Goal: Task Accomplishment & Management: Use online tool/utility

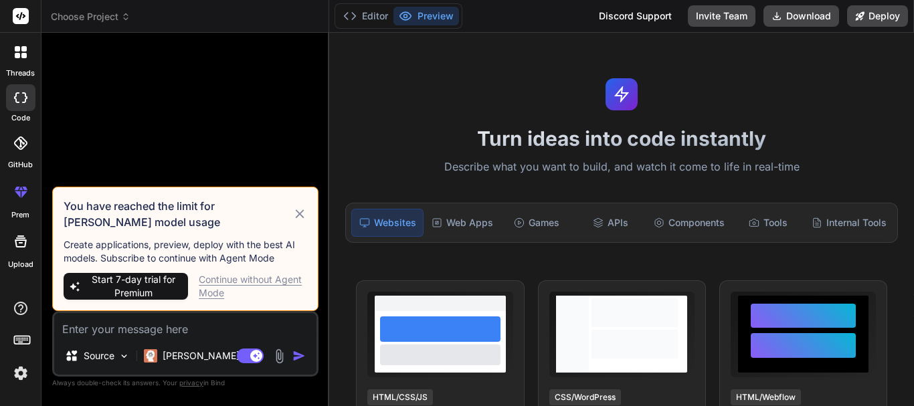
click at [264, 280] on div "Continue without Agent Mode" at bounding box center [253, 286] width 108 height 27
type textarea "x"
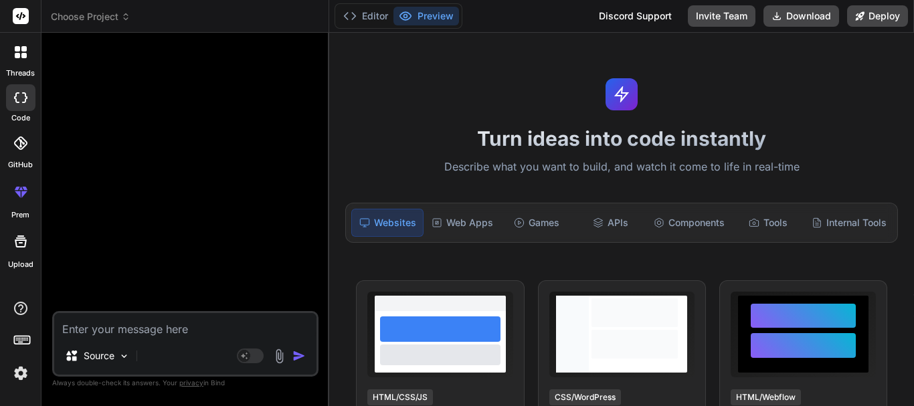
click at [203, 244] on div at bounding box center [187, 177] width 264 height 268
click at [478, 222] on div "Web Apps" at bounding box center [462, 223] width 72 height 28
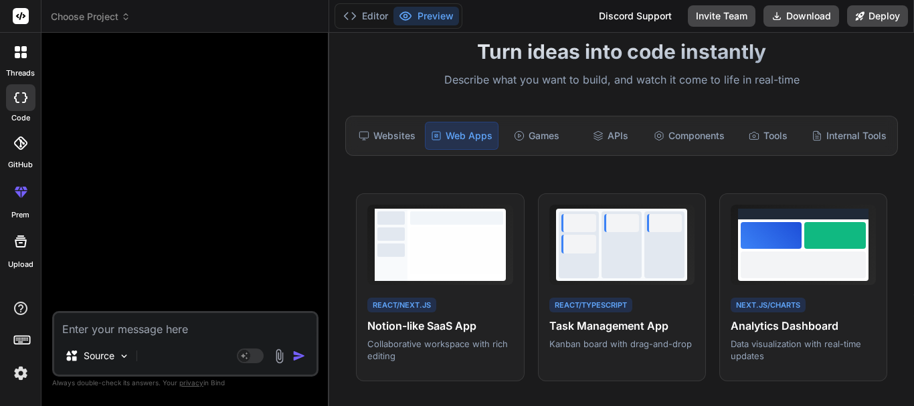
scroll to position [84, 0]
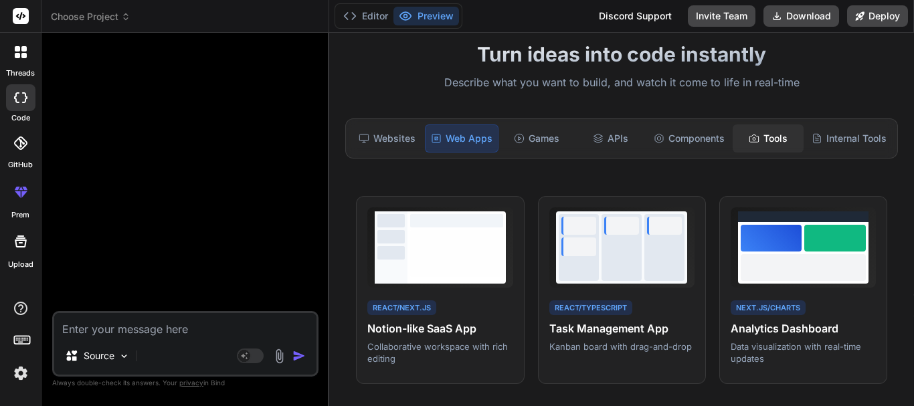
click at [779, 132] on div "Tools" at bounding box center [768, 138] width 71 height 28
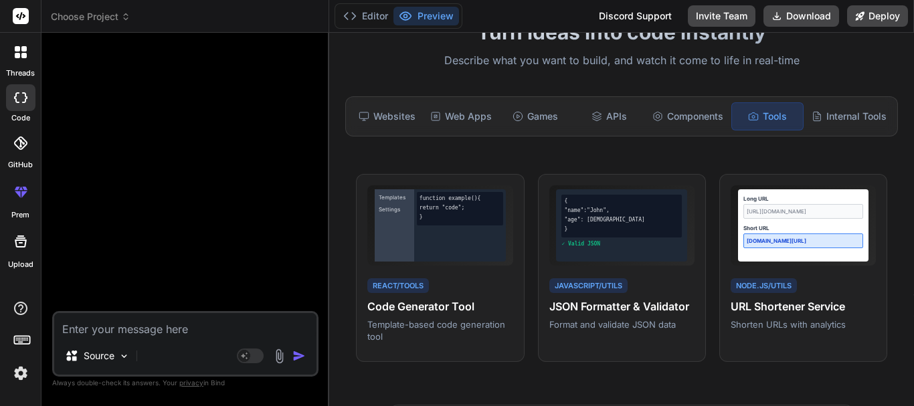
scroll to position [0, 0]
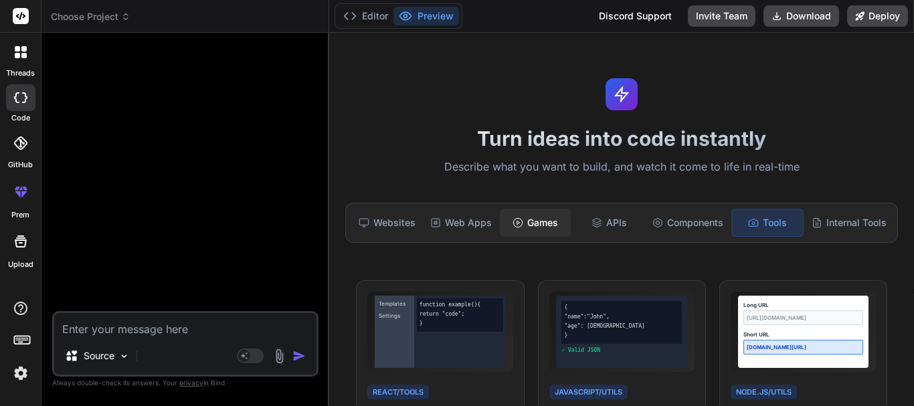
click at [521, 221] on div "Games" at bounding box center [535, 223] width 71 height 28
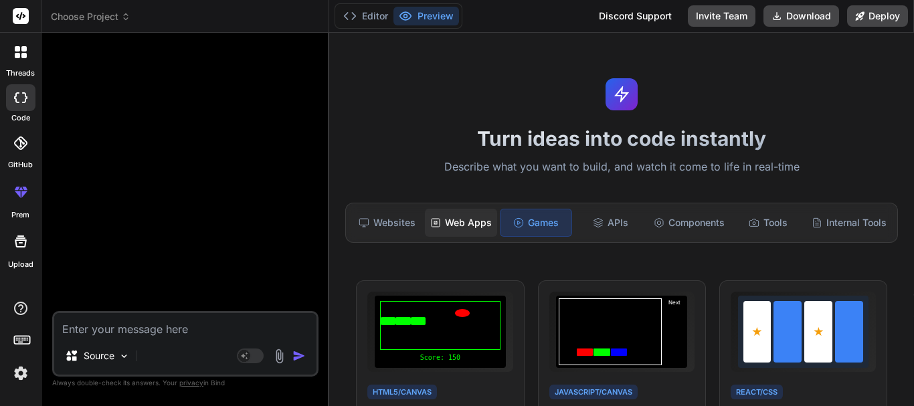
click at [466, 219] on div "Web Apps" at bounding box center [461, 223] width 72 height 28
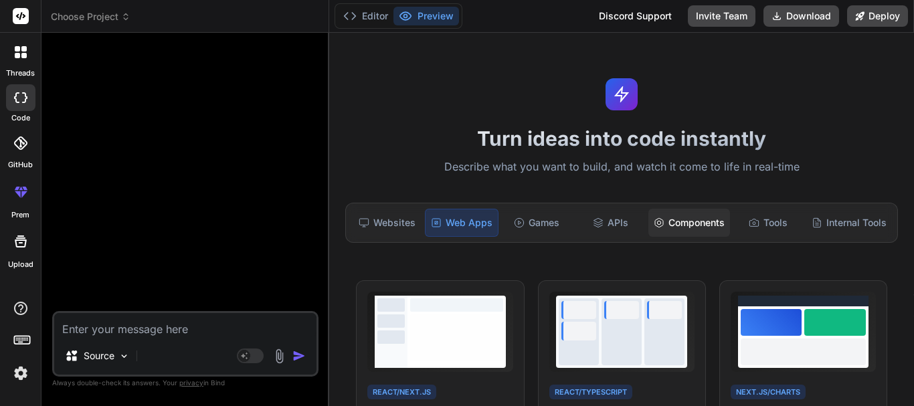
click at [689, 215] on div "Components" at bounding box center [689, 223] width 82 height 28
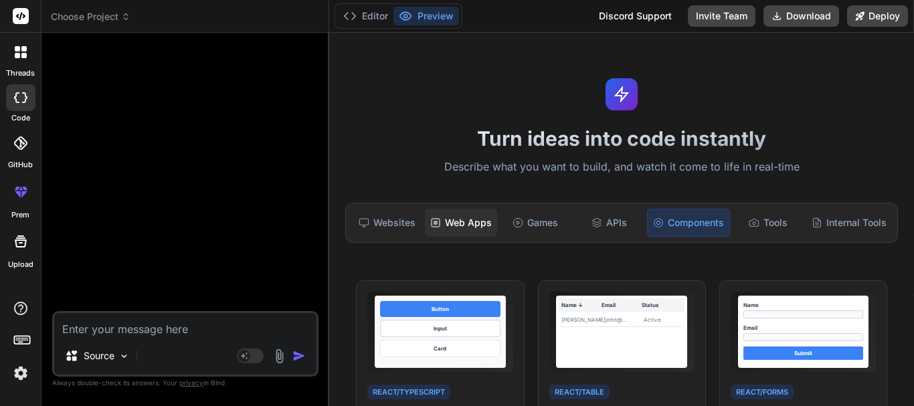
click at [458, 221] on div "Web Apps" at bounding box center [461, 223] width 72 height 28
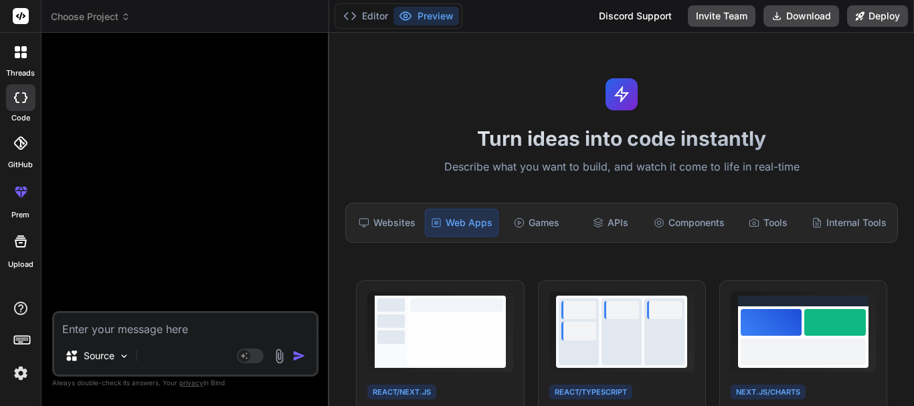
click at [485, 64] on div "Turn ideas into code instantly Describe what you want to build, and watch it co…" at bounding box center [621, 219] width 585 height 373
click at [138, 336] on textarea at bounding box center [185, 325] width 262 height 24
type textarea "c"
type textarea "x"
type textarea "cr"
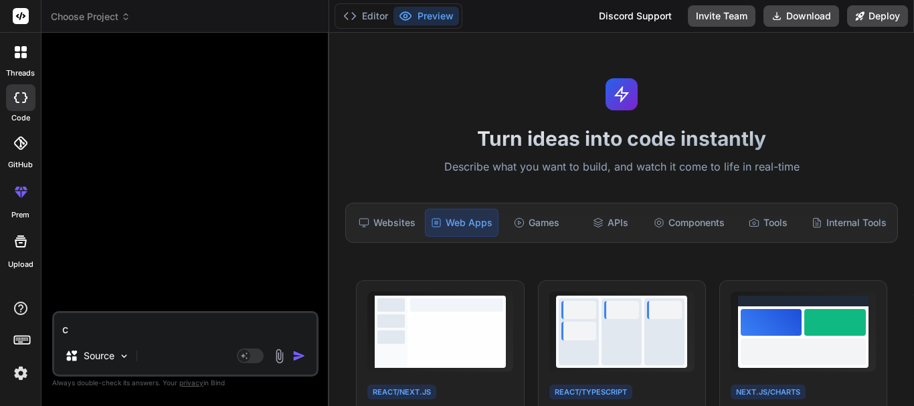
type textarea "x"
type textarea "cre"
type textarea "x"
type textarea "crea"
type textarea "x"
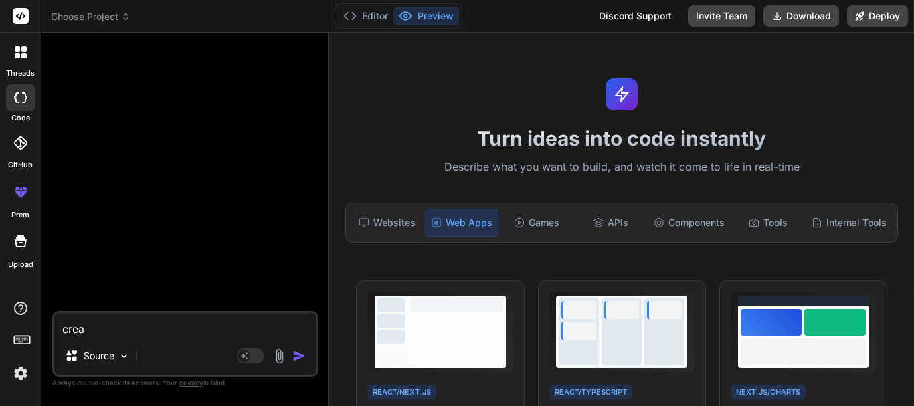
type textarea "creat"
type textarea "x"
type textarea "create"
type textarea "x"
type textarea "create"
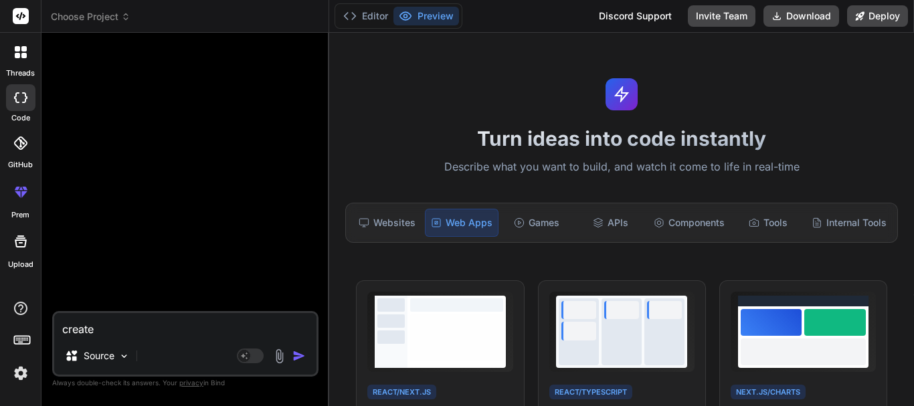
type textarea "x"
type textarea "create 2"
type textarea "x"
type textarea "create 20"
type textarea "x"
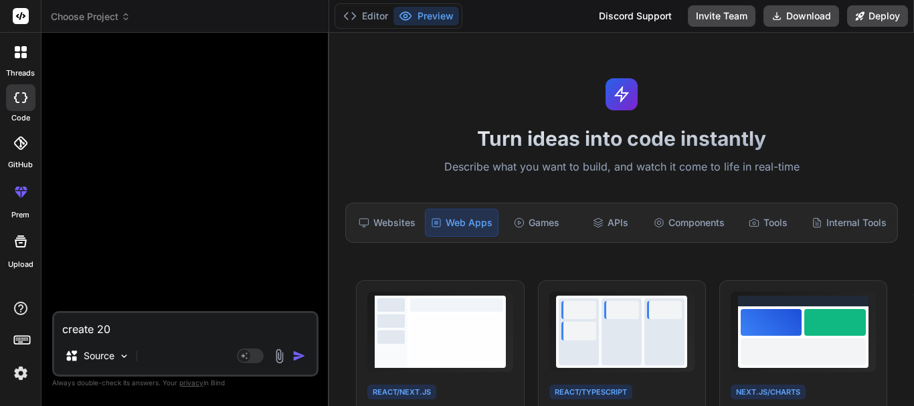
type textarea "create 204"
type textarea "x"
type textarea "create 2048"
type textarea "x"
type textarea "create 2048"
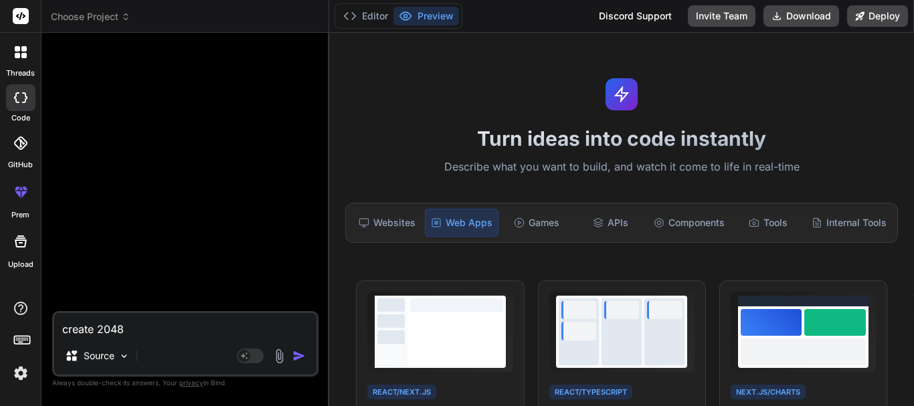
type textarea "x"
type textarea "create 2048 g"
type textarea "x"
type textarea "create 2048 ga"
type textarea "x"
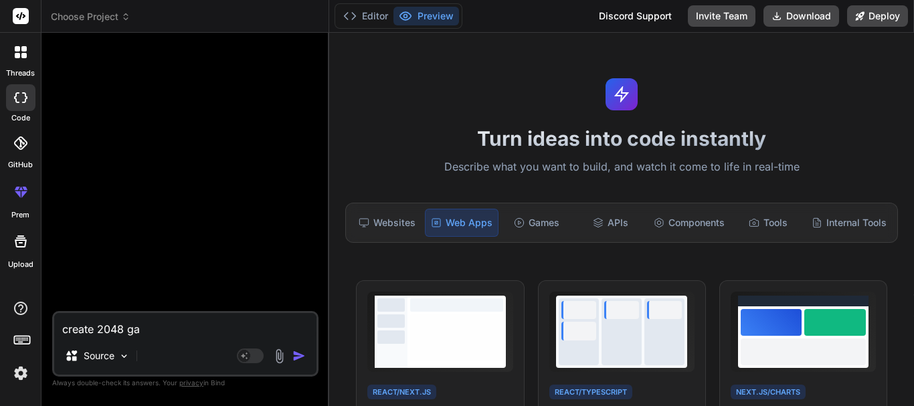
type textarea "create 2048 gam"
type textarea "x"
type textarea "create 2048 game"
type textarea "x"
type textarea "create 2048 game"
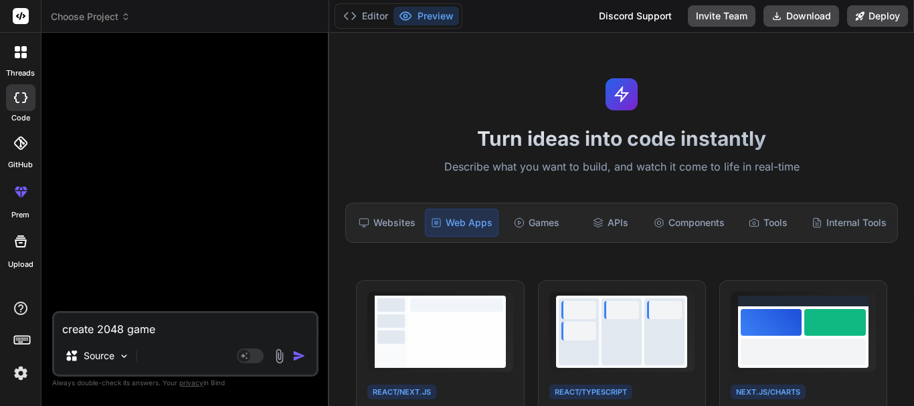
type textarea "x"
type textarea "create 2048 game"
click at [296, 354] on img "button" at bounding box center [298, 355] width 13 height 13
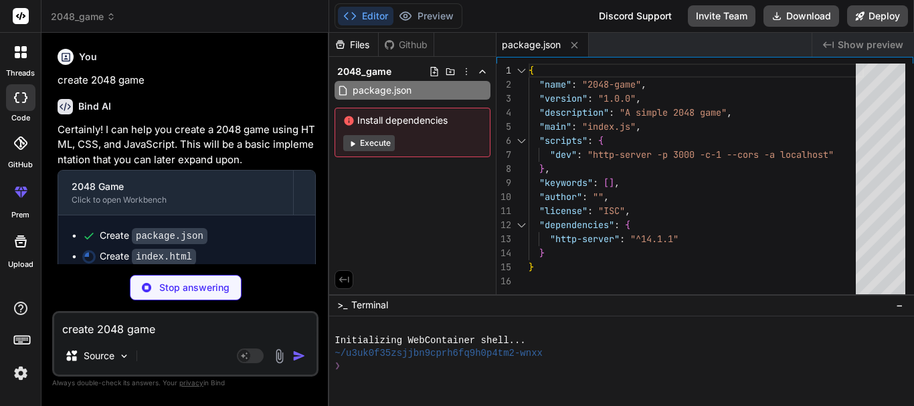
type textarea "x"
type textarea "</div> <script src="script.js"></script> </body> </html>"
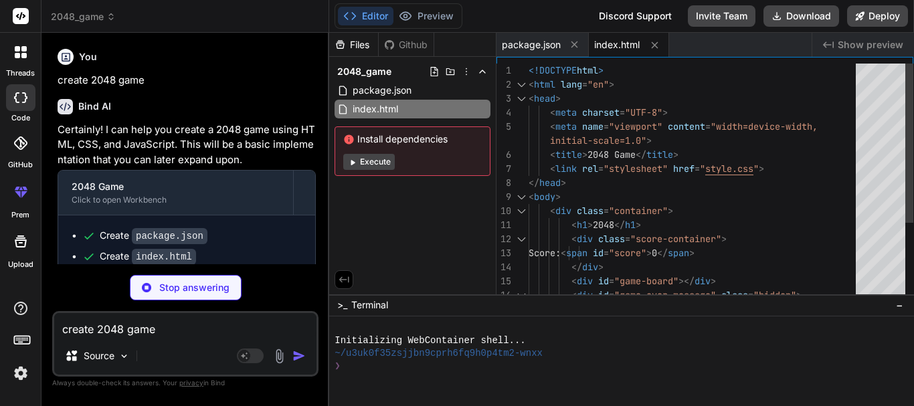
type textarea "x"
type textarea "}"
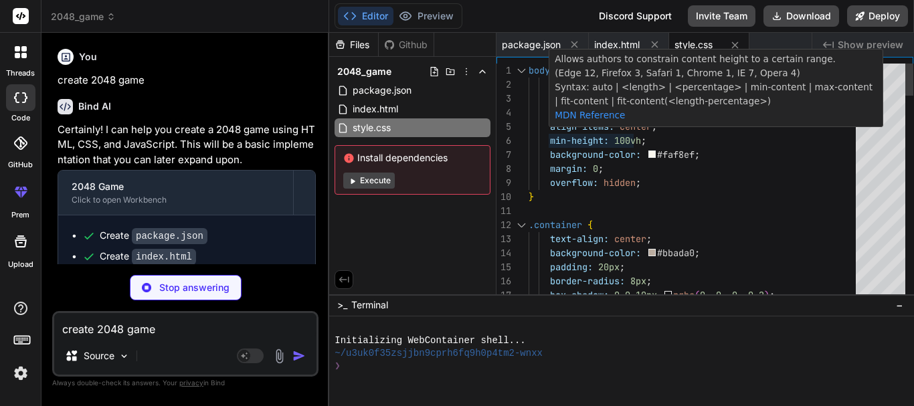
type textarea "x"
type textarea "// Restart button functionality restartButton.addEventListener('click', initGam…"
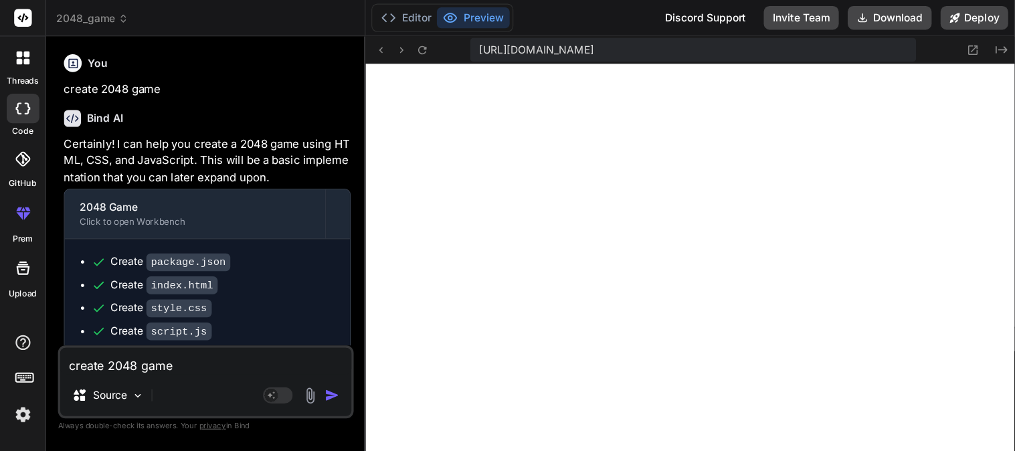
scroll to position [648, 0]
type textarea "x"
type textarea "restartButton.addEventListener('click', initGame); // Initial game setup initGa…"
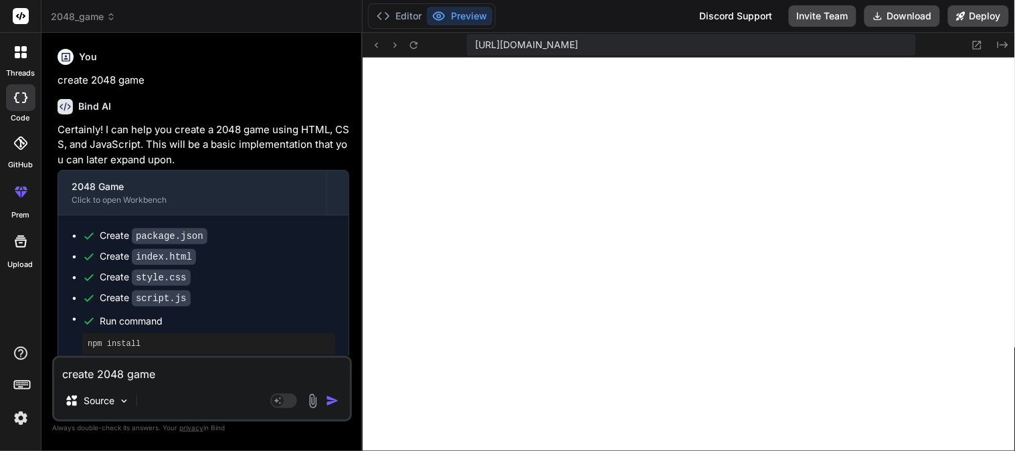
type textarea "x"
type textarea "restartButton.addEventListener('click', initGame); // Initial game setup initGa…"
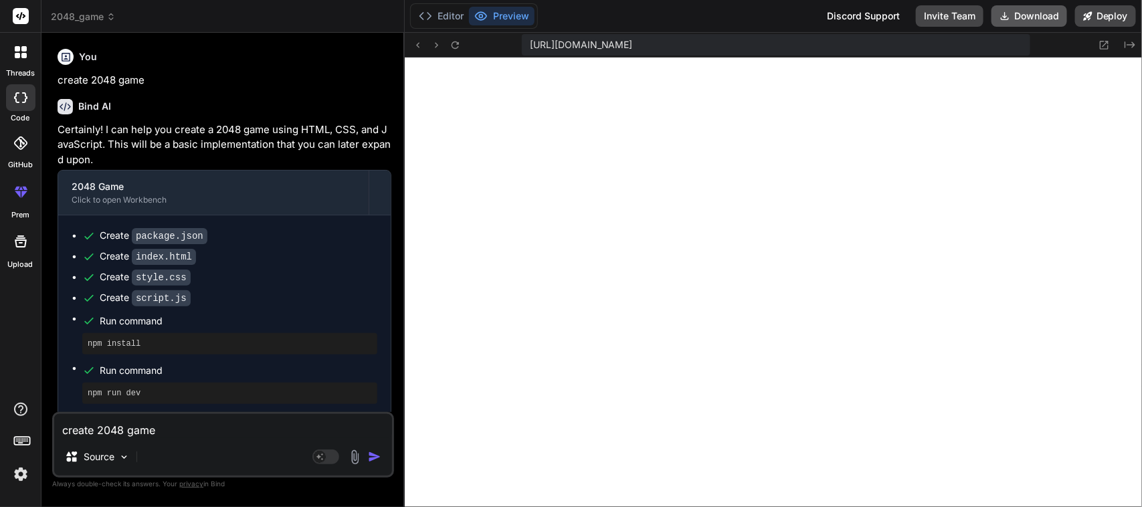
click at [913, 15] on button "Download" at bounding box center [1030, 15] width 76 height 21
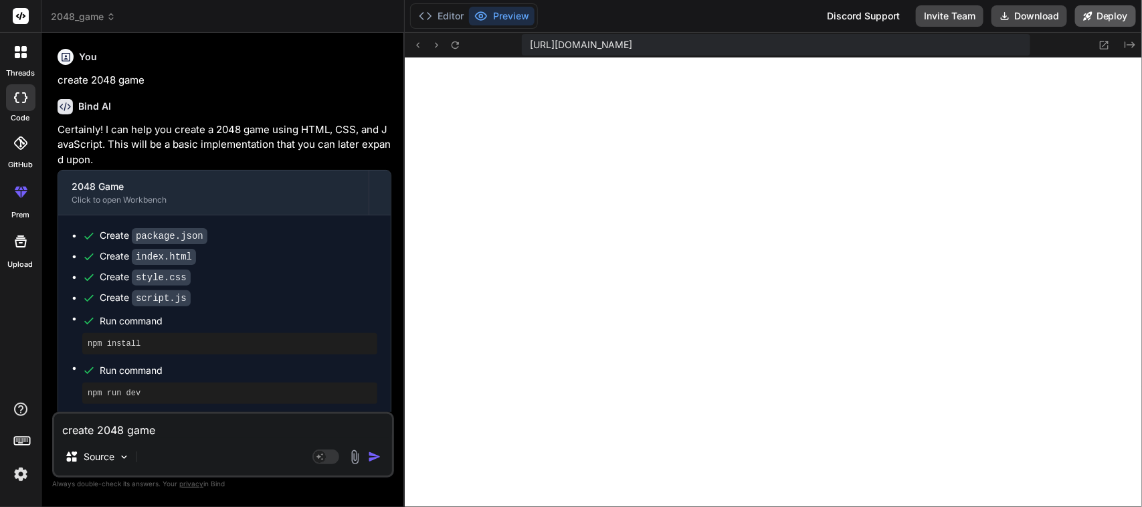
click at [913, 18] on button "Deploy" at bounding box center [1105, 15] width 61 height 21
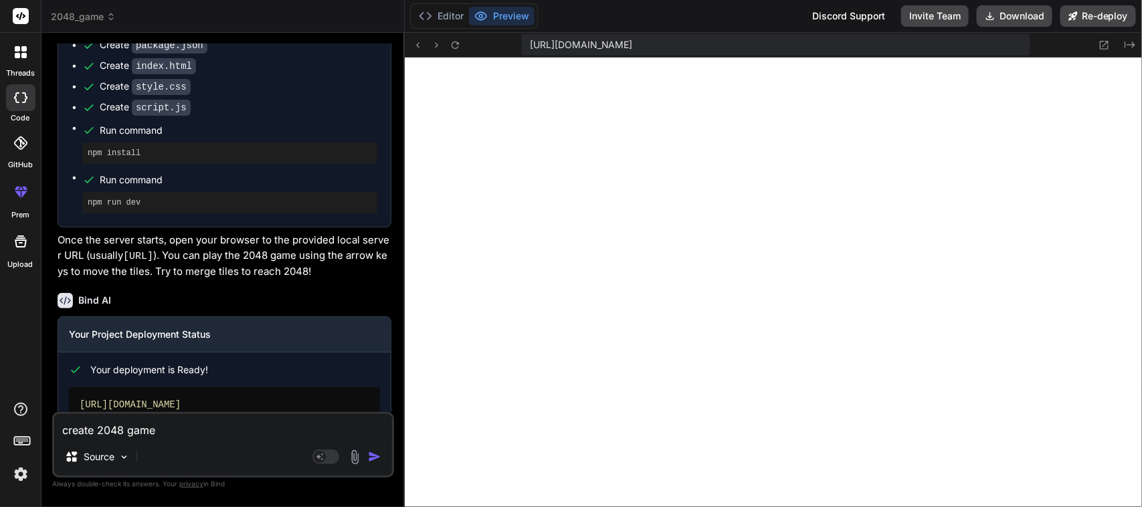
type textarea "x"
click at [521, 14] on button "Preview" at bounding box center [502, 16] width 66 height 19
click at [506, 17] on button "Preview" at bounding box center [502, 16] width 66 height 19
click at [513, 17] on button "Preview" at bounding box center [502, 16] width 66 height 19
drag, startPoint x: 530, startPoint y: 44, endPoint x: 887, endPoint y: 70, distance: 357.6
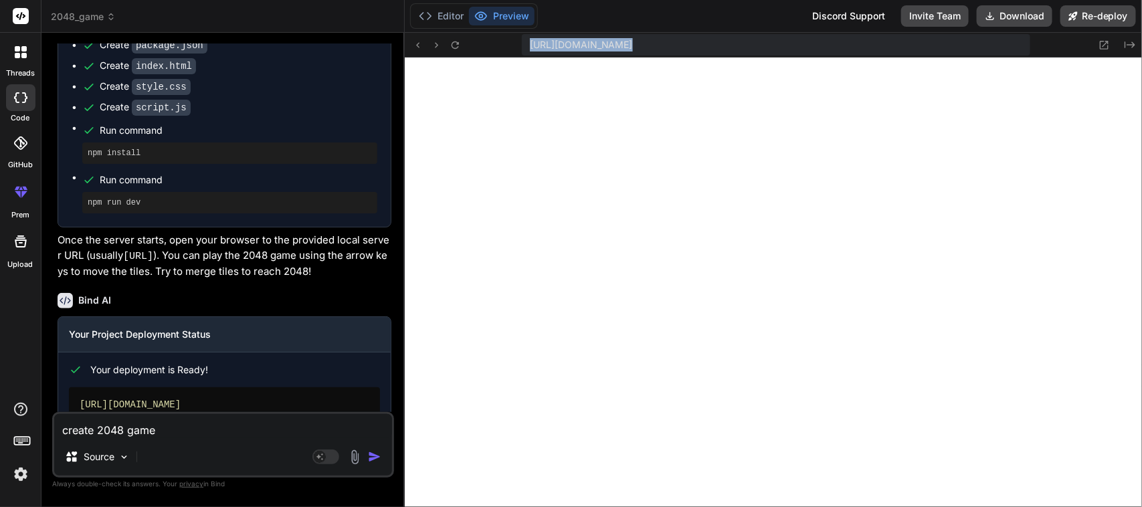
copy div "[URL][DOMAIN_NAME] Created with Pixso."
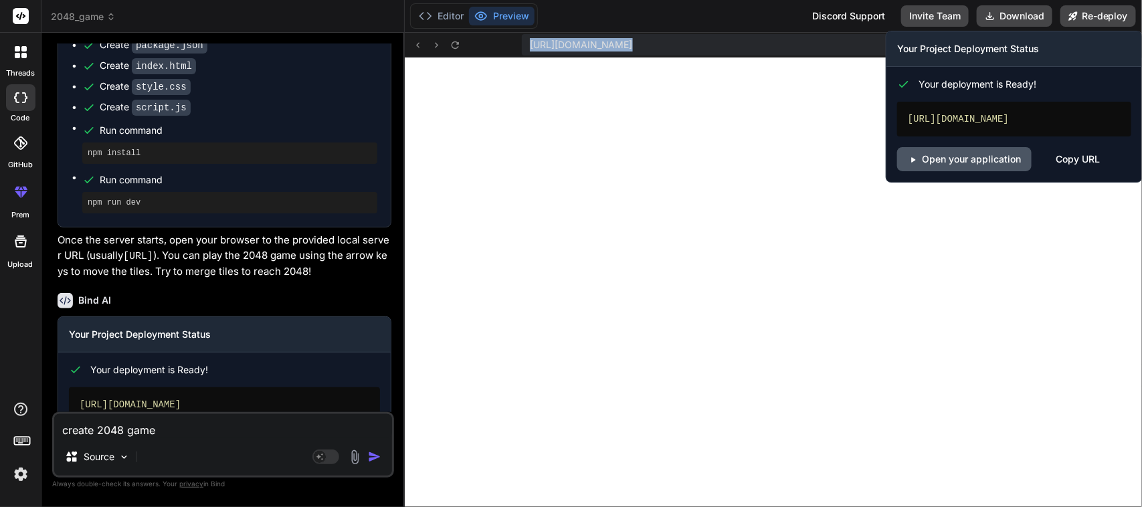
click at [913, 152] on link "Open your application" at bounding box center [964, 159] width 135 height 24
click at [913, 162] on div "Copy URL" at bounding box center [1078, 159] width 44 height 24
